Goal: Task Accomplishment & Management: Use online tool/utility

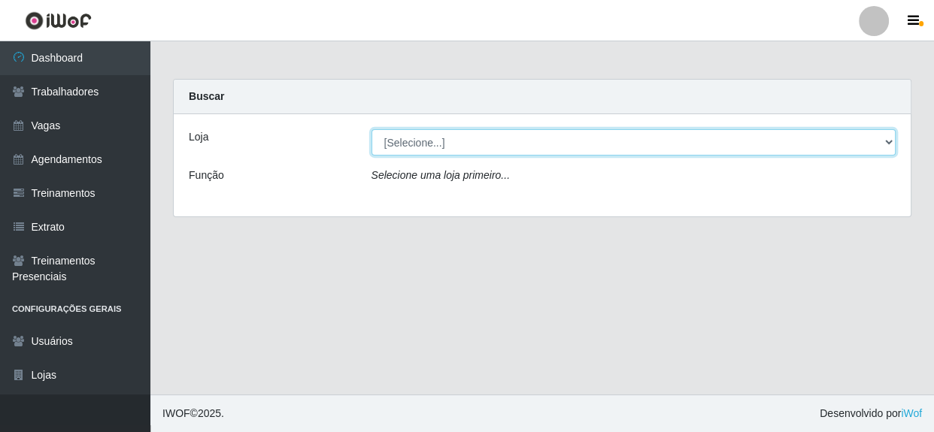
click at [463, 148] on select "[Selecione...] Rede Compras - CD Logistica" at bounding box center [633, 142] width 525 height 26
select select "429"
click at [371, 129] on select "[Selecione...] Rede Compras - CD Logistica" at bounding box center [633, 142] width 525 height 26
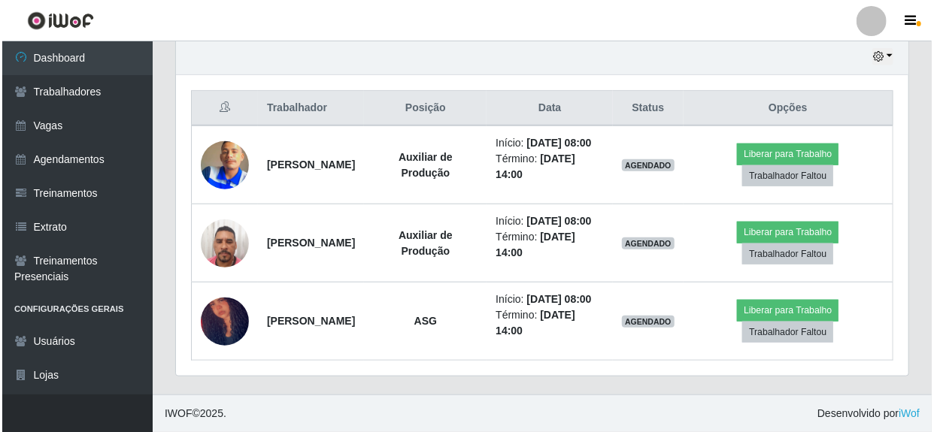
scroll to position [579, 0]
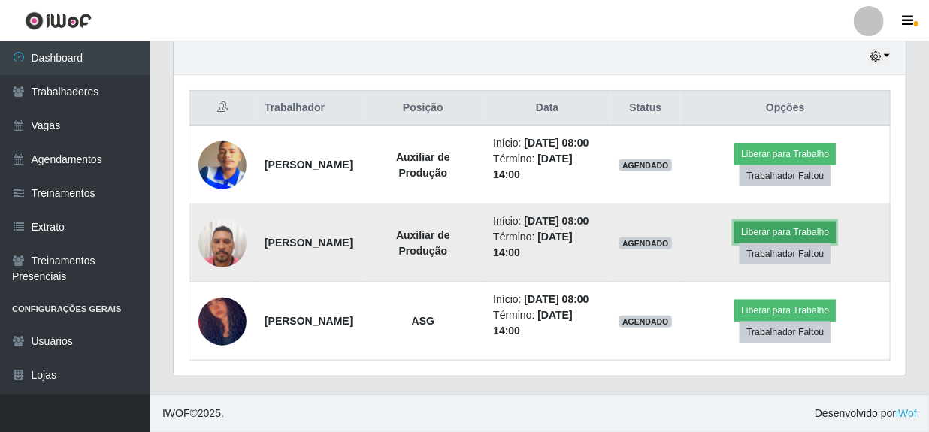
click at [777, 222] on button "Liberar para Trabalho" at bounding box center [786, 232] width 102 height 21
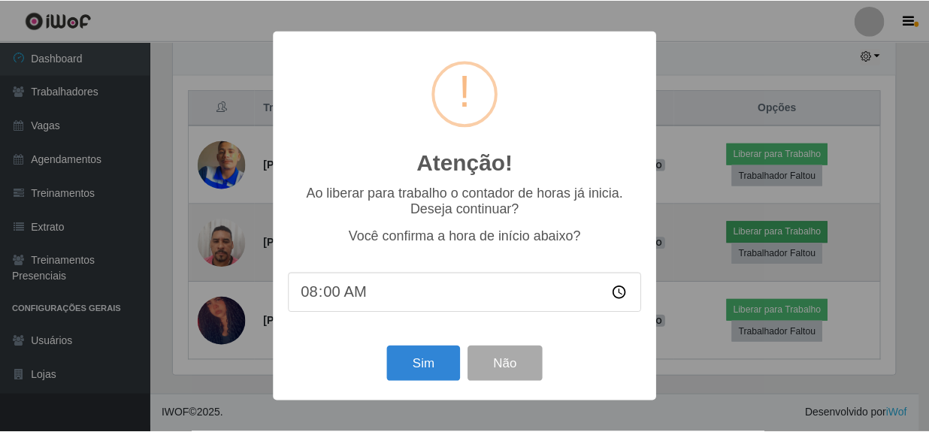
scroll to position [312, 726]
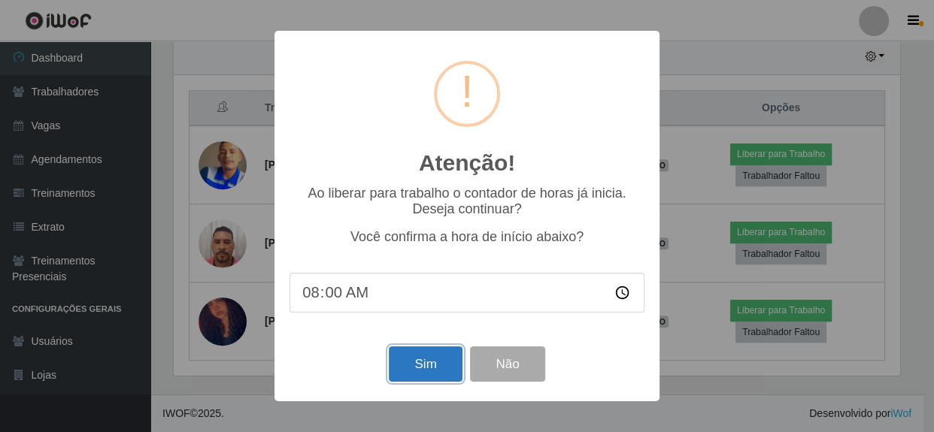
click at [432, 362] on button "Sim" at bounding box center [425, 364] width 73 height 35
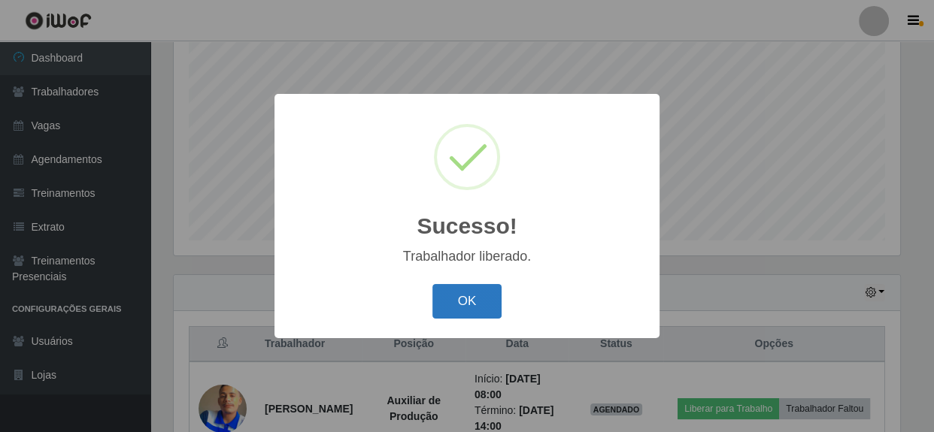
click at [466, 293] on button "OK" at bounding box center [467, 301] width 70 height 35
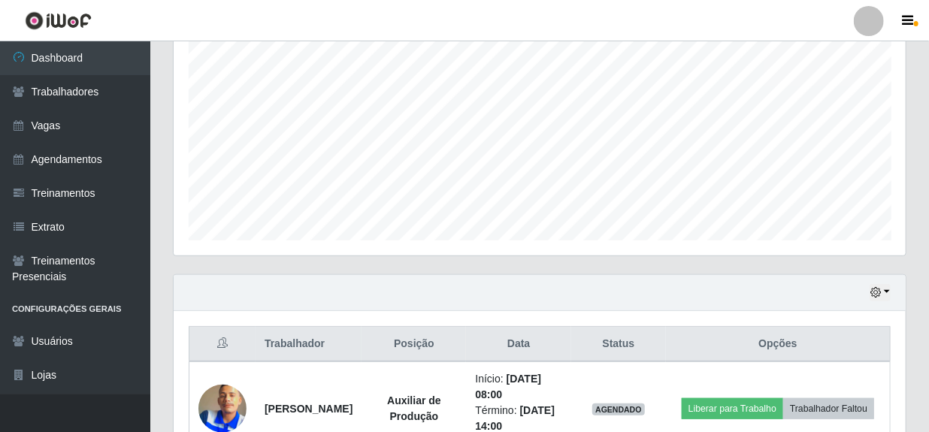
scroll to position [579, 0]
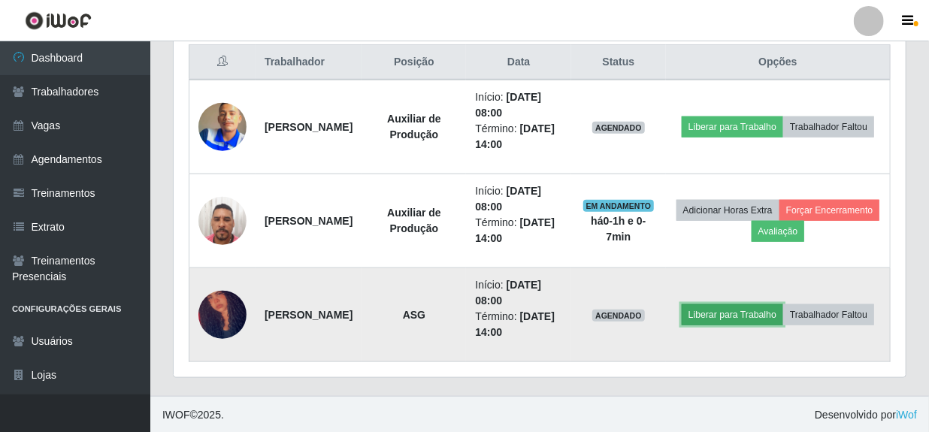
click at [779, 305] on button "Liberar para Trabalho" at bounding box center [733, 315] width 102 height 21
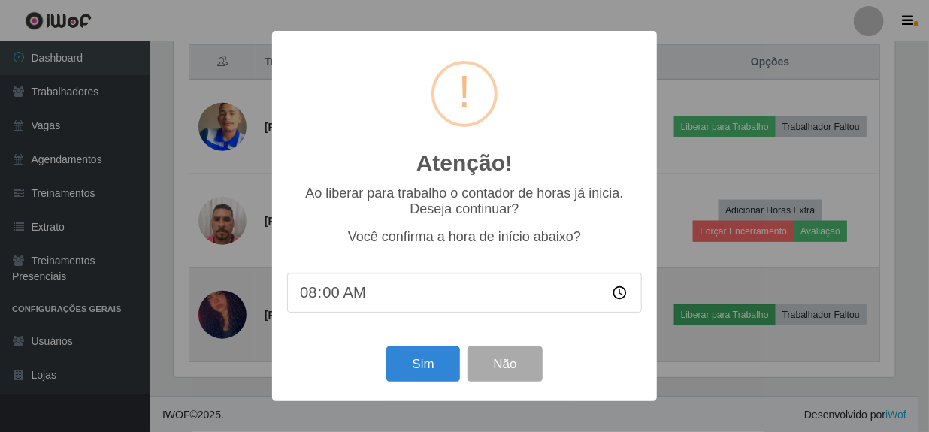
scroll to position [312, 726]
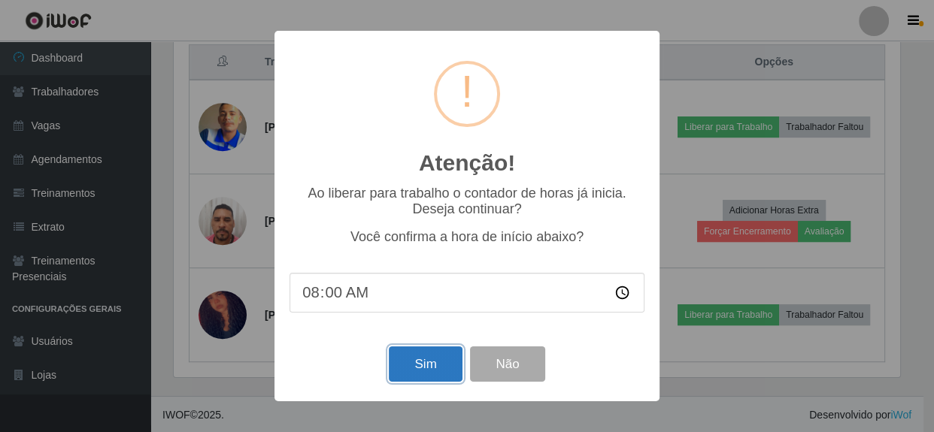
click at [417, 371] on button "Sim" at bounding box center [425, 364] width 73 height 35
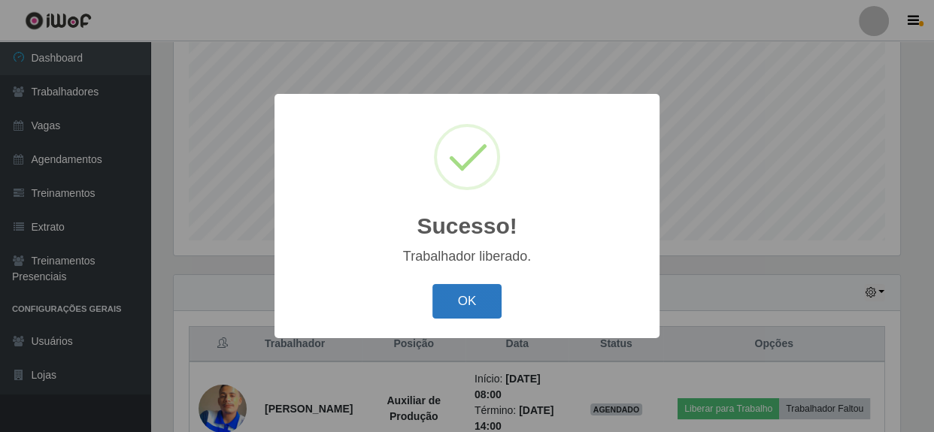
click at [458, 301] on button "OK" at bounding box center [467, 301] width 70 height 35
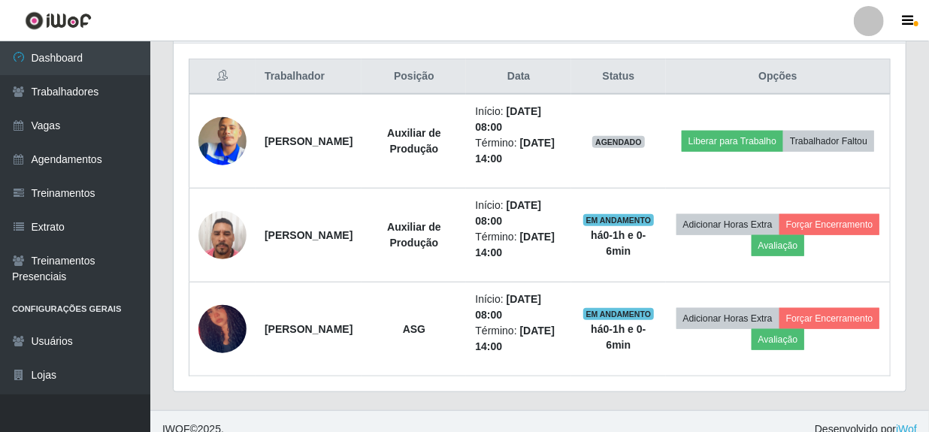
scroll to position [571, 0]
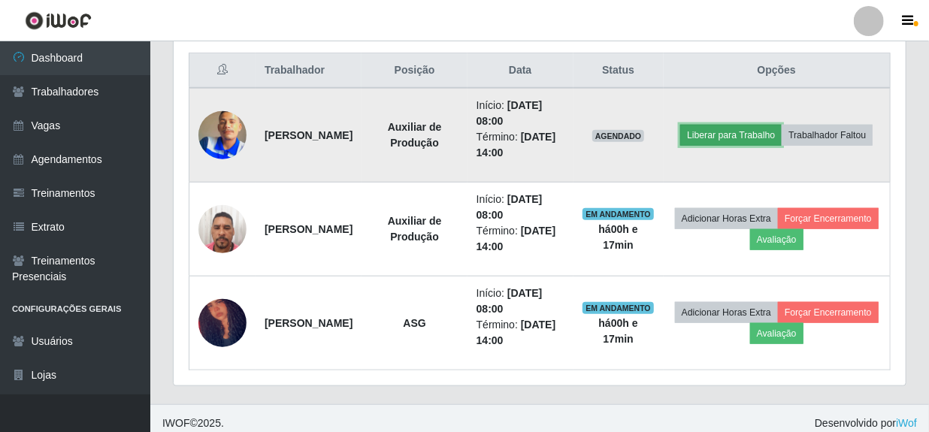
click at [782, 125] on button "Liberar para Trabalho" at bounding box center [731, 135] width 102 height 21
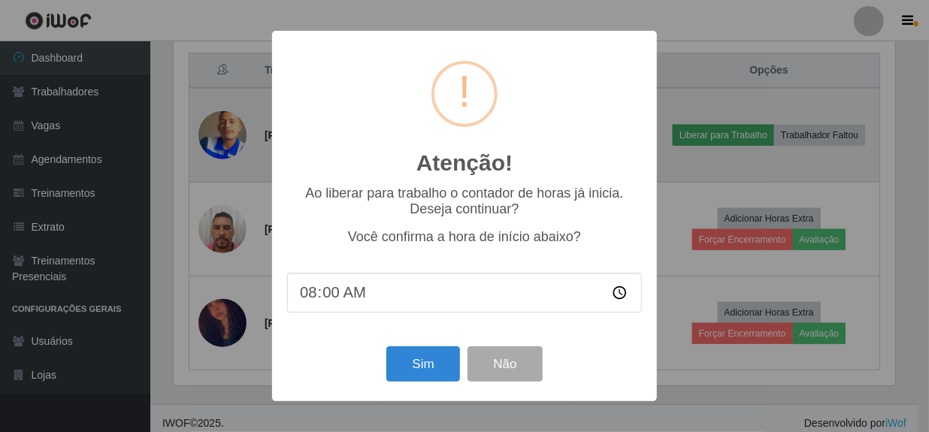
scroll to position [312, 726]
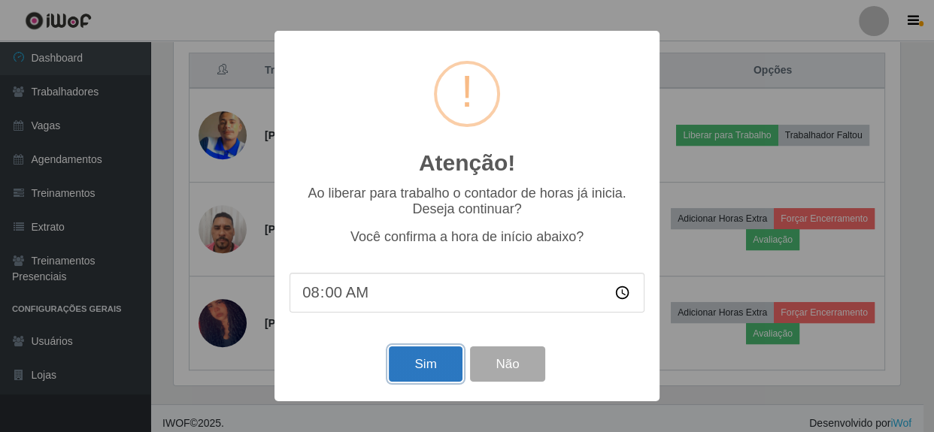
click at [444, 362] on button "Sim" at bounding box center [425, 364] width 73 height 35
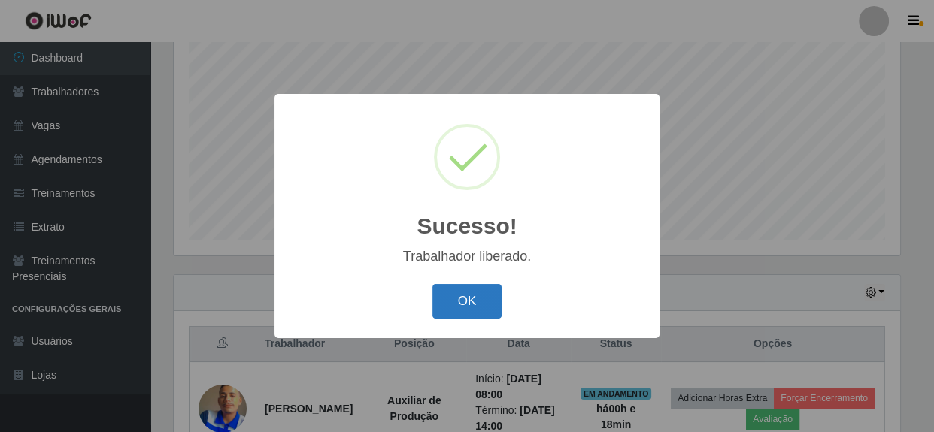
click at [465, 295] on button "OK" at bounding box center [467, 301] width 70 height 35
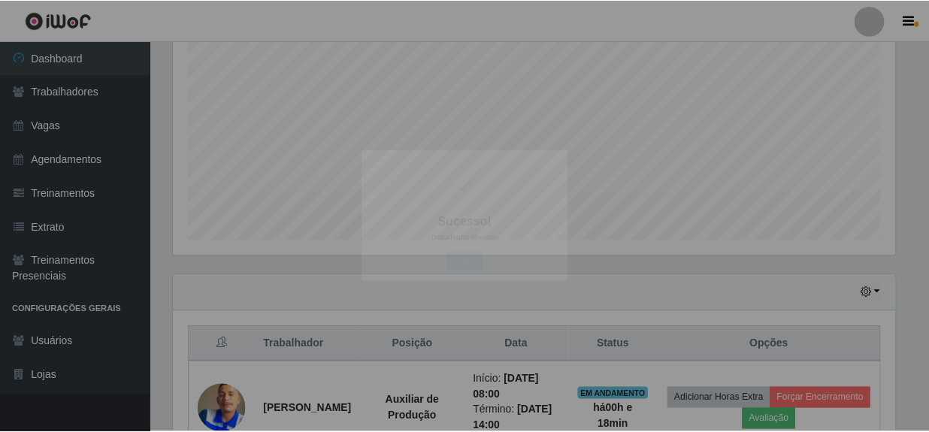
scroll to position [312, 732]
